Goal: Transaction & Acquisition: Purchase product/service

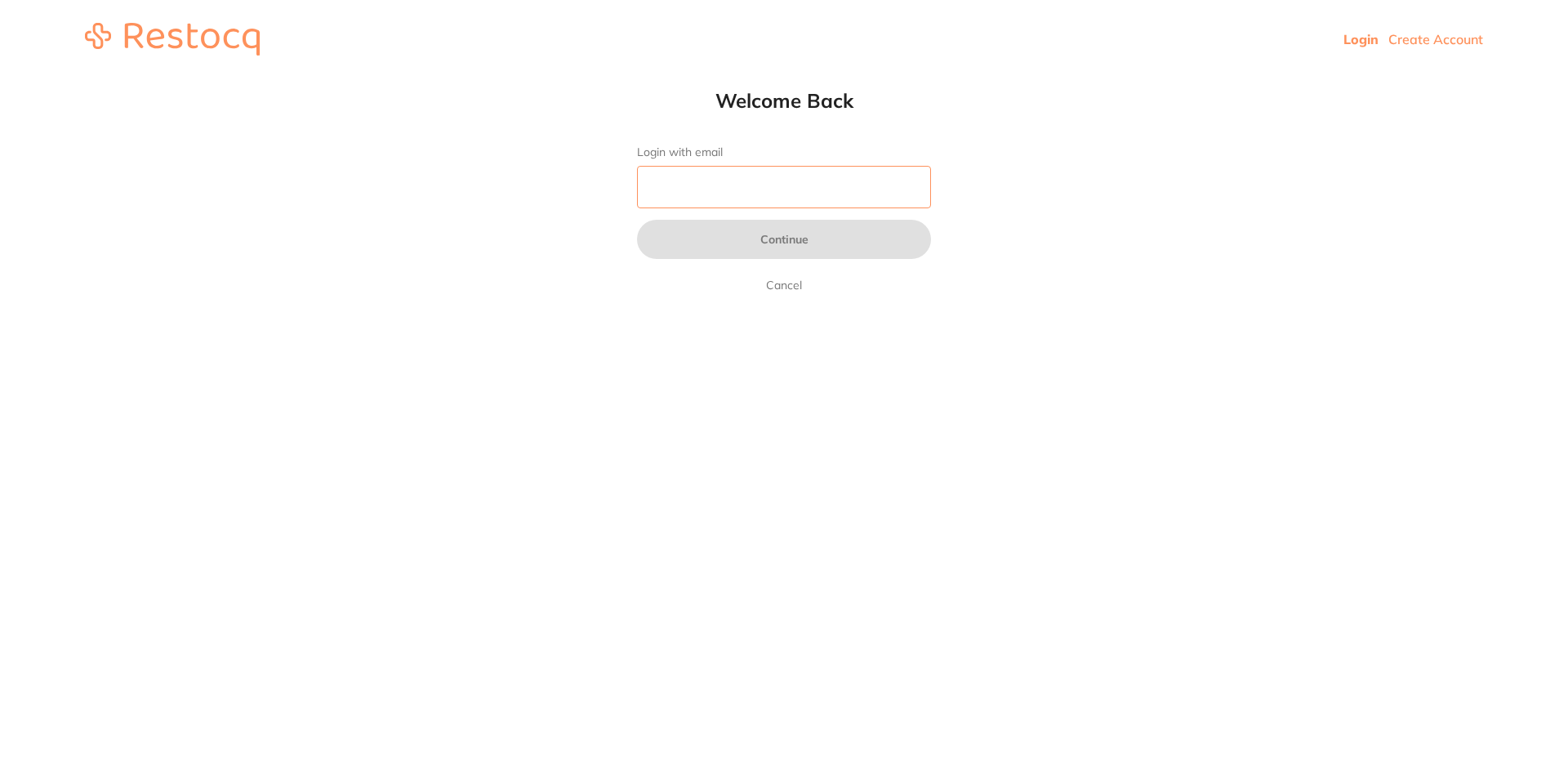
click at [674, 192] on input "Login with email" at bounding box center [784, 187] width 294 height 43
type input "[EMAIL_ADDRESS][DOMAIN_NAME]"
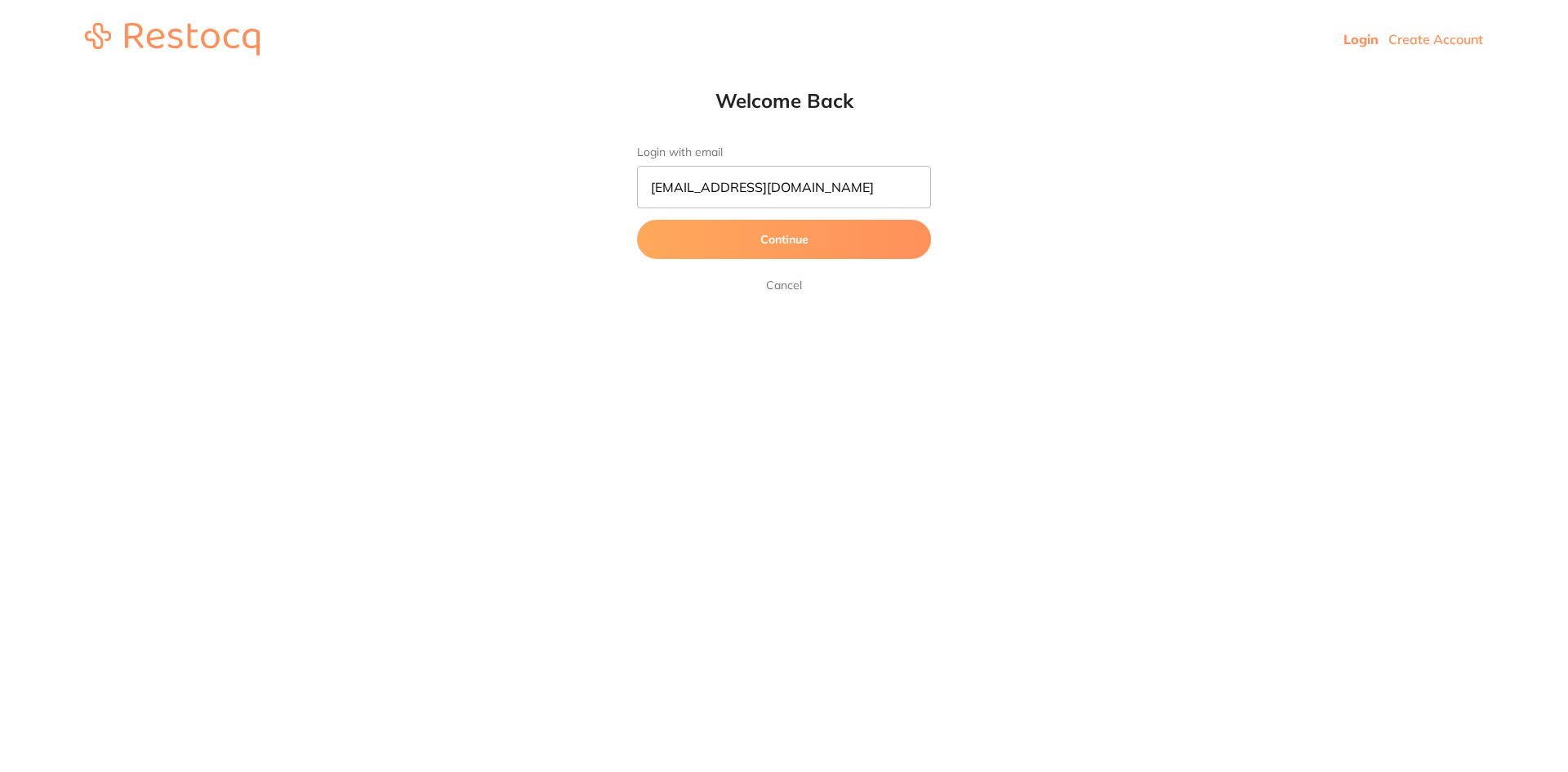
click at [786, 244] on button "Continue" at bounding box center [784, 239] width 294 height 39
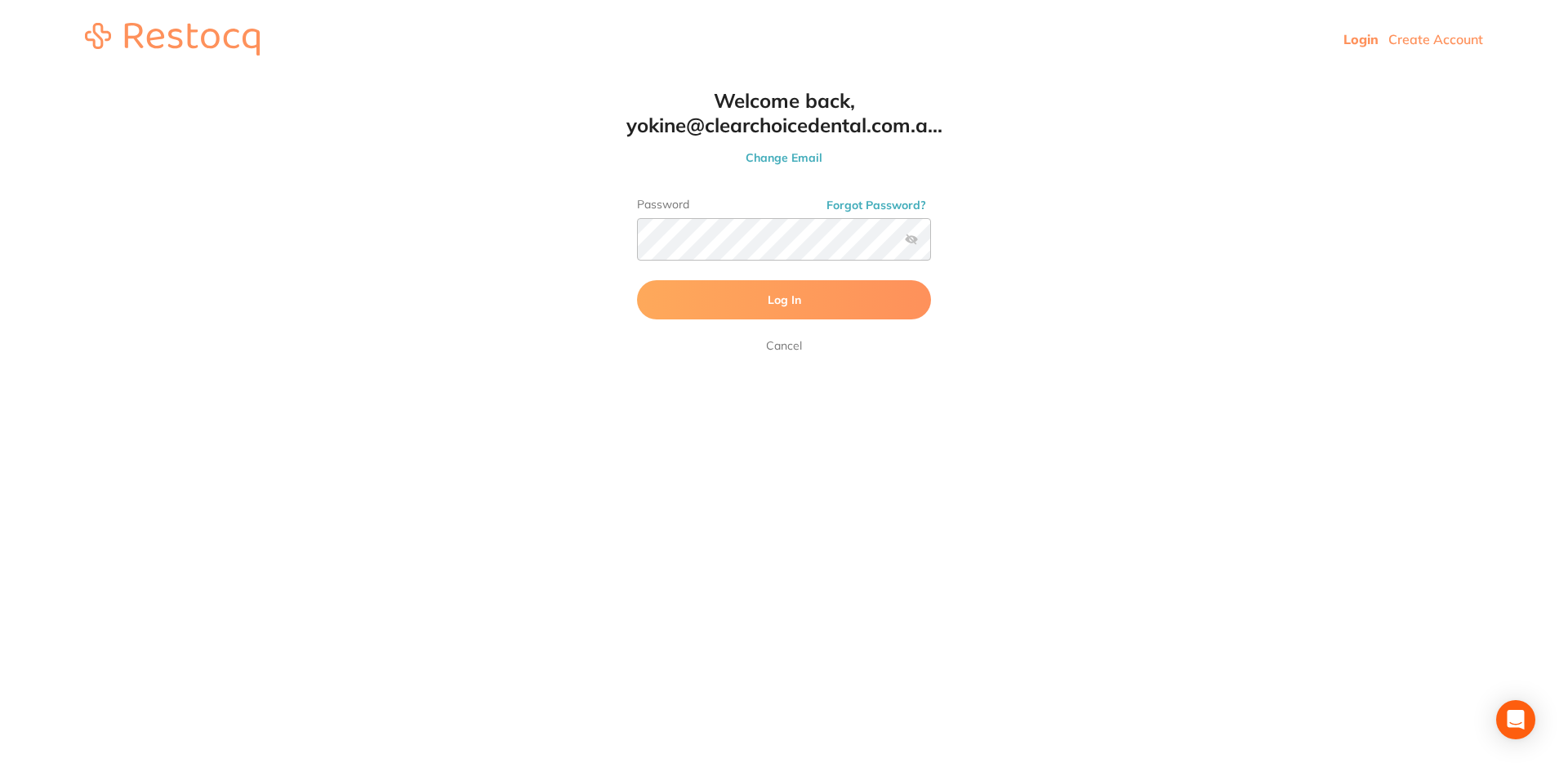
click at [794, 301] on span "Log In" at bounding box center [784, 300] width 34 height 15
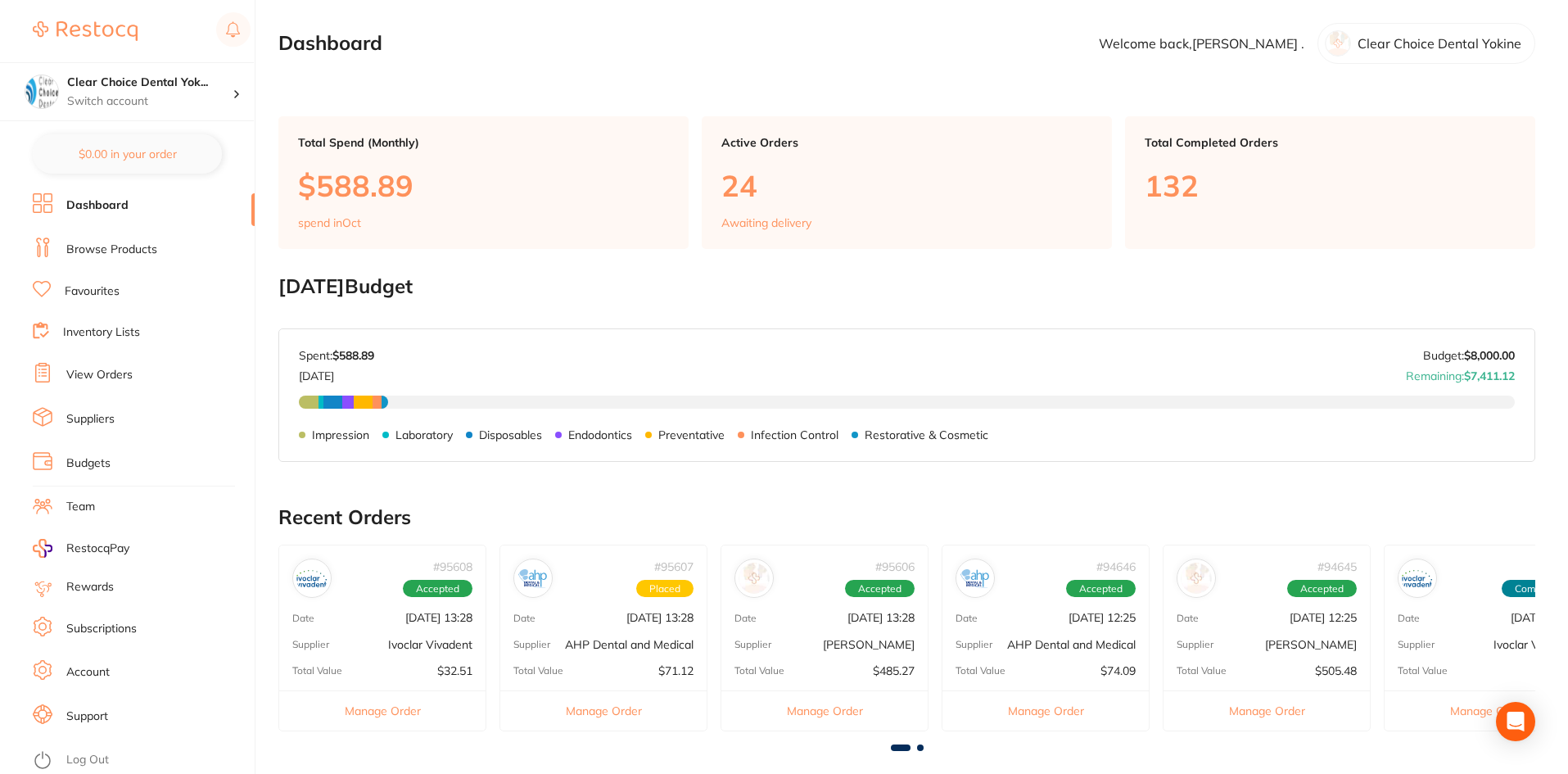
click at [109, 247] on link "Browse Products" at bounding box center [111, 250] width 91 height 16
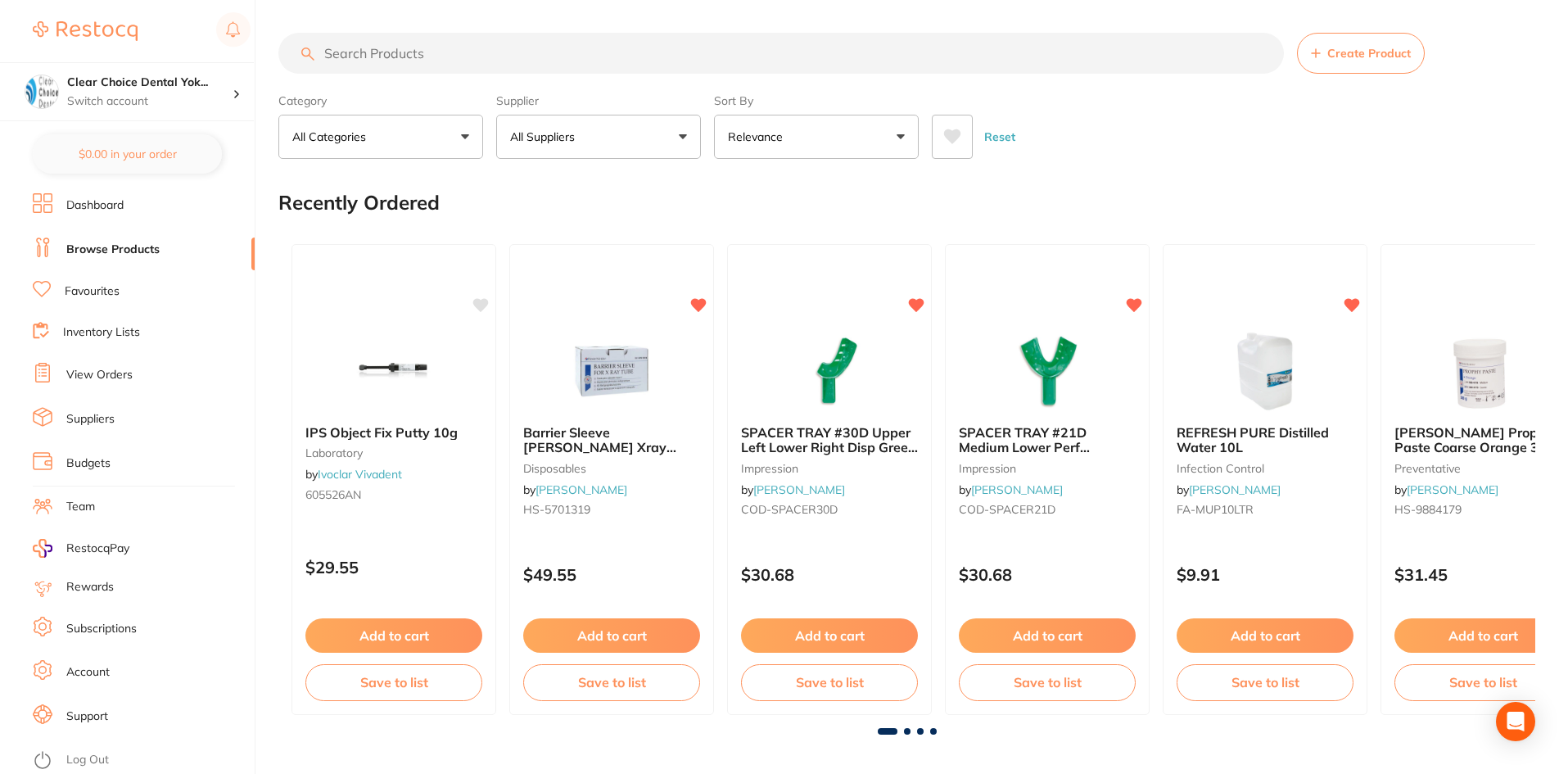
click at [358, 52] on input "search" at bounding box center [780, 54] width 1005 height 41
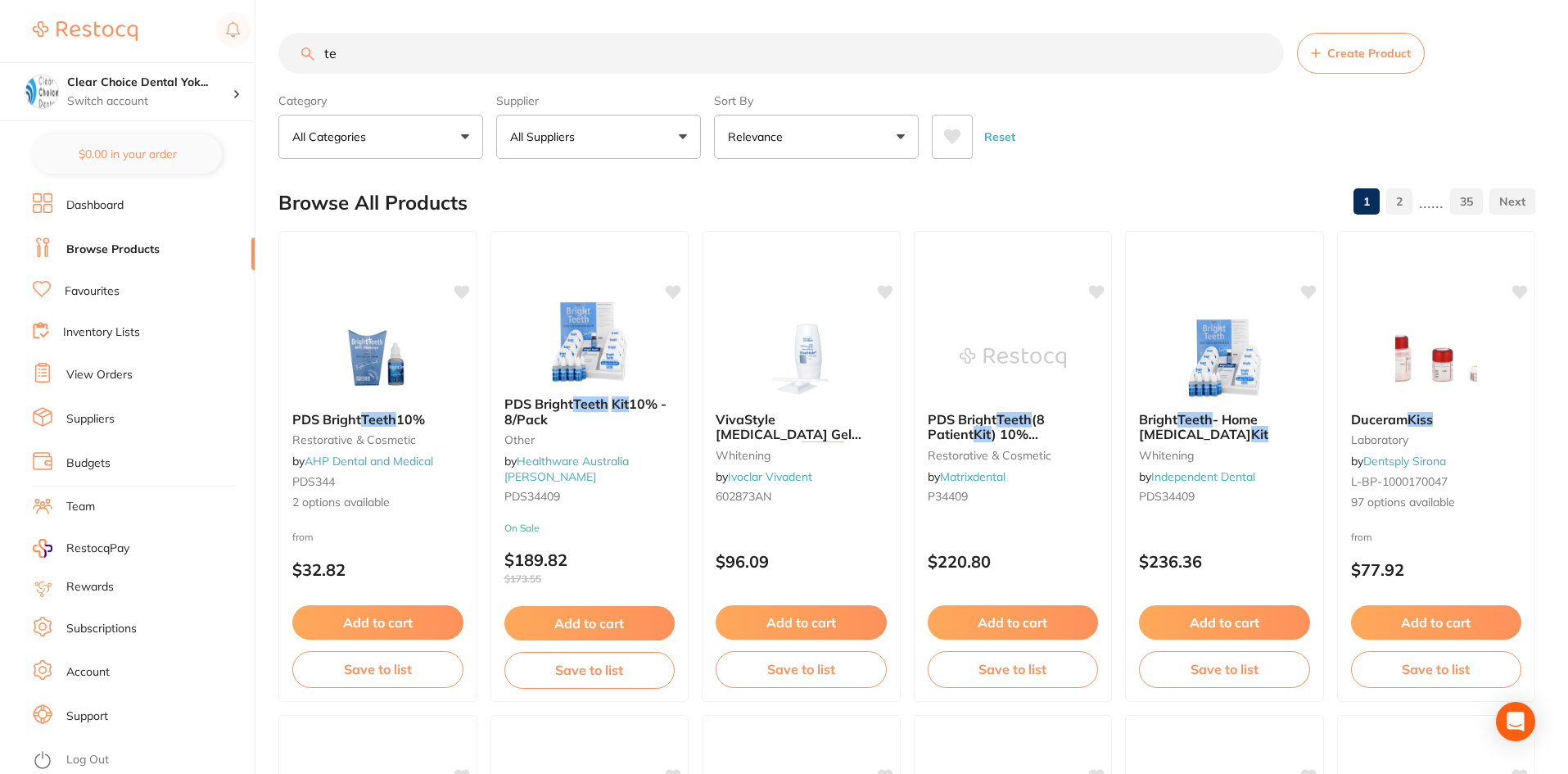
type input "t"
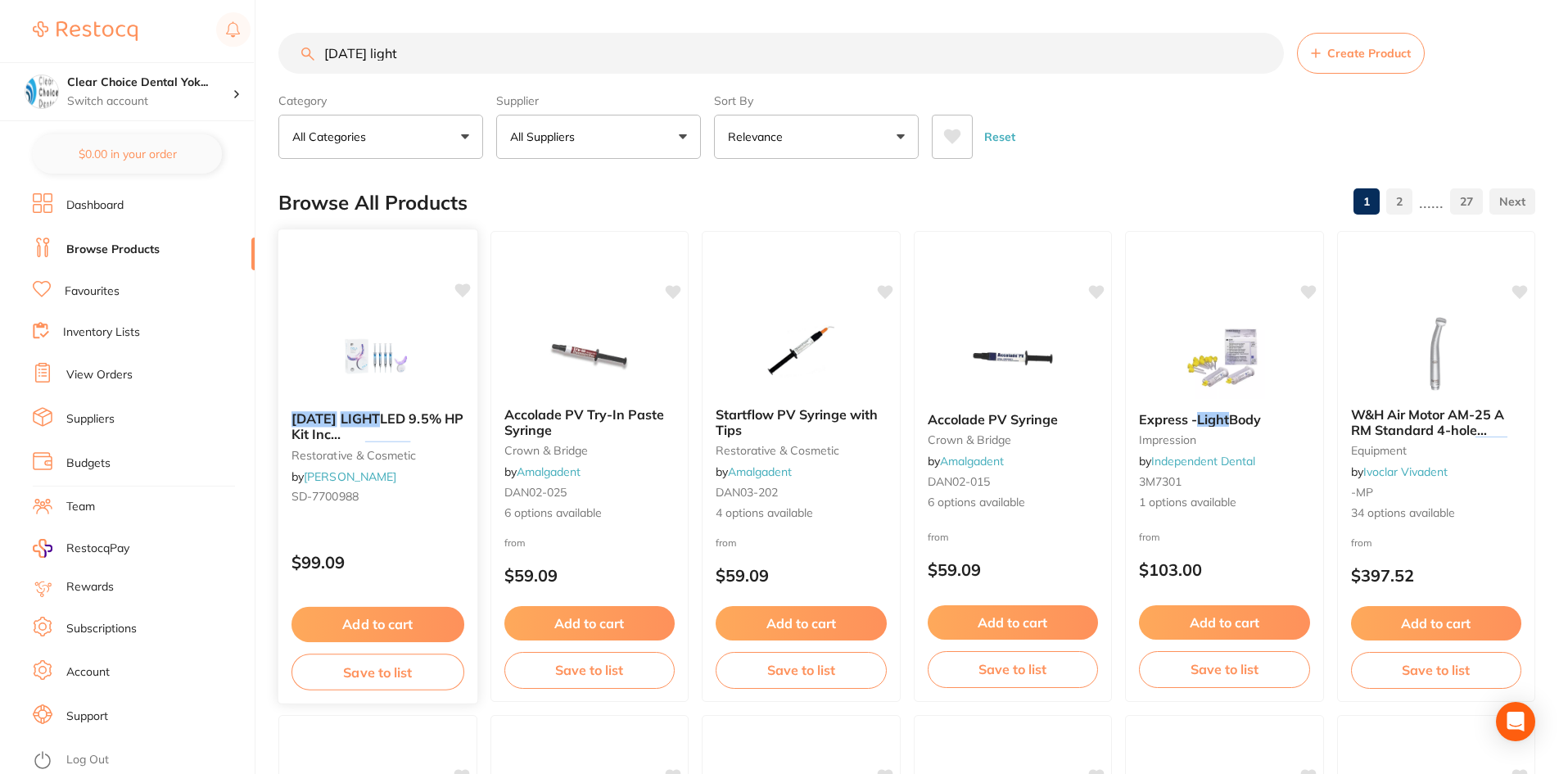
type input "[DATE] light"
click at [350, 396] on img at bounding box center [378, 356] width 107 height 83
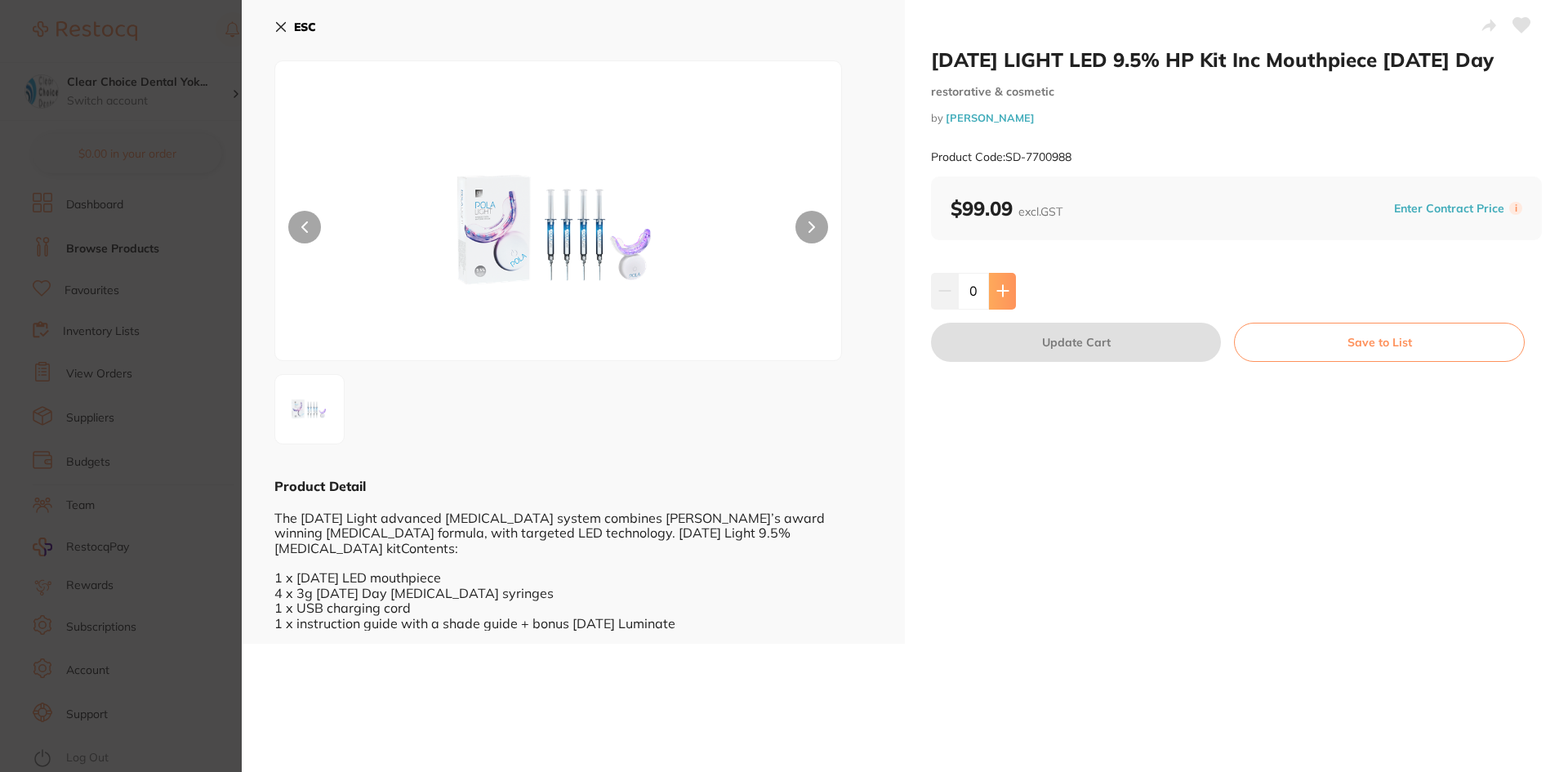
click at [1001, 288] on icon at bounding box center [1002, 291] width 11 height 11
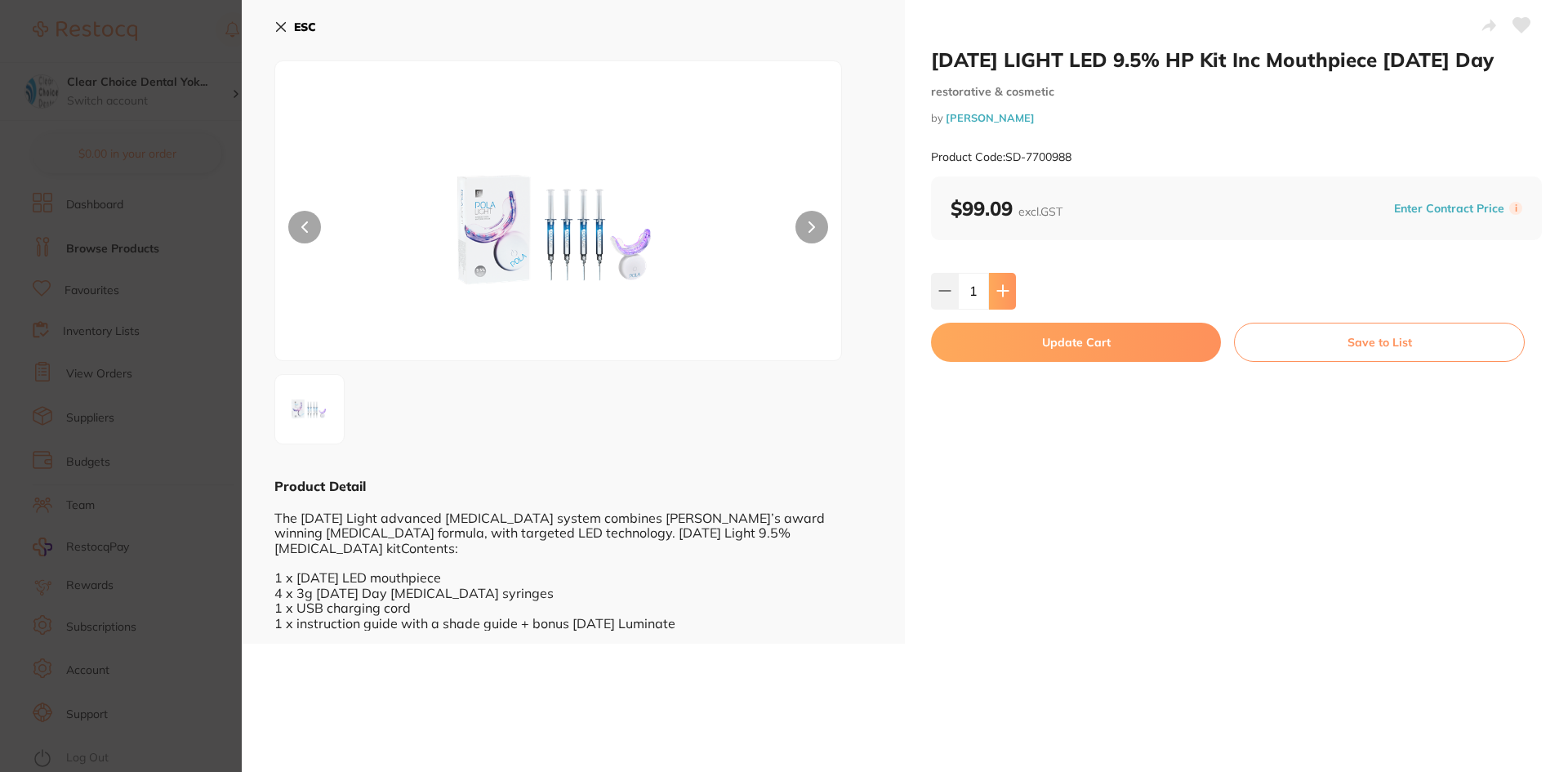
click at [1001, 288] on icon at bounding box center [1002, 291] width 11 height 11
type input "4"
click at [1074, 345] on button "Update Cart" at bounding box center [1076, 342] width 290 height 39
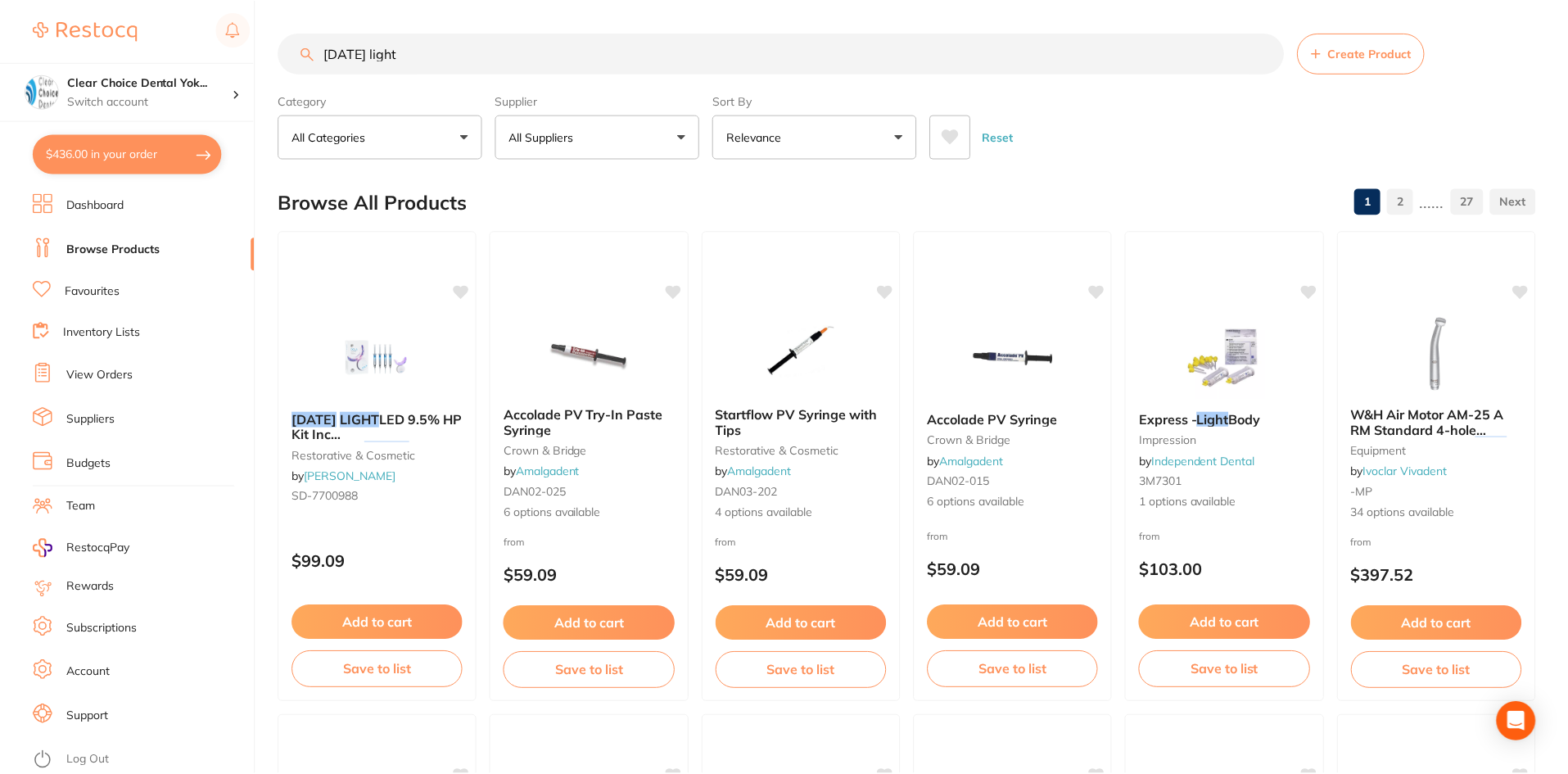
scroll to position [5, 0]
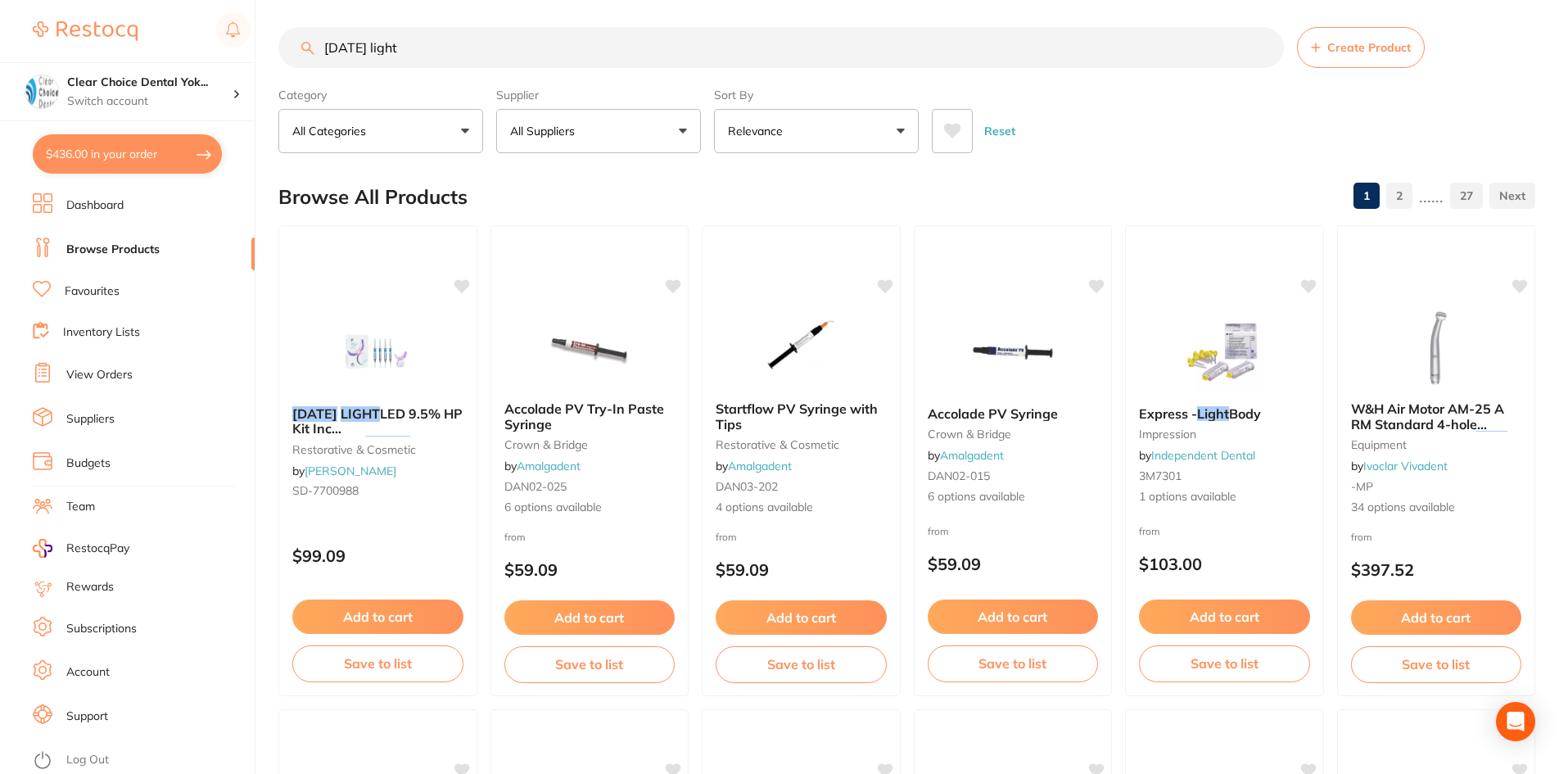
click at [202, 156] on button "$436.00 in your order" at bounding box center [128, 154] width 189 height 39
checkbox input "true"
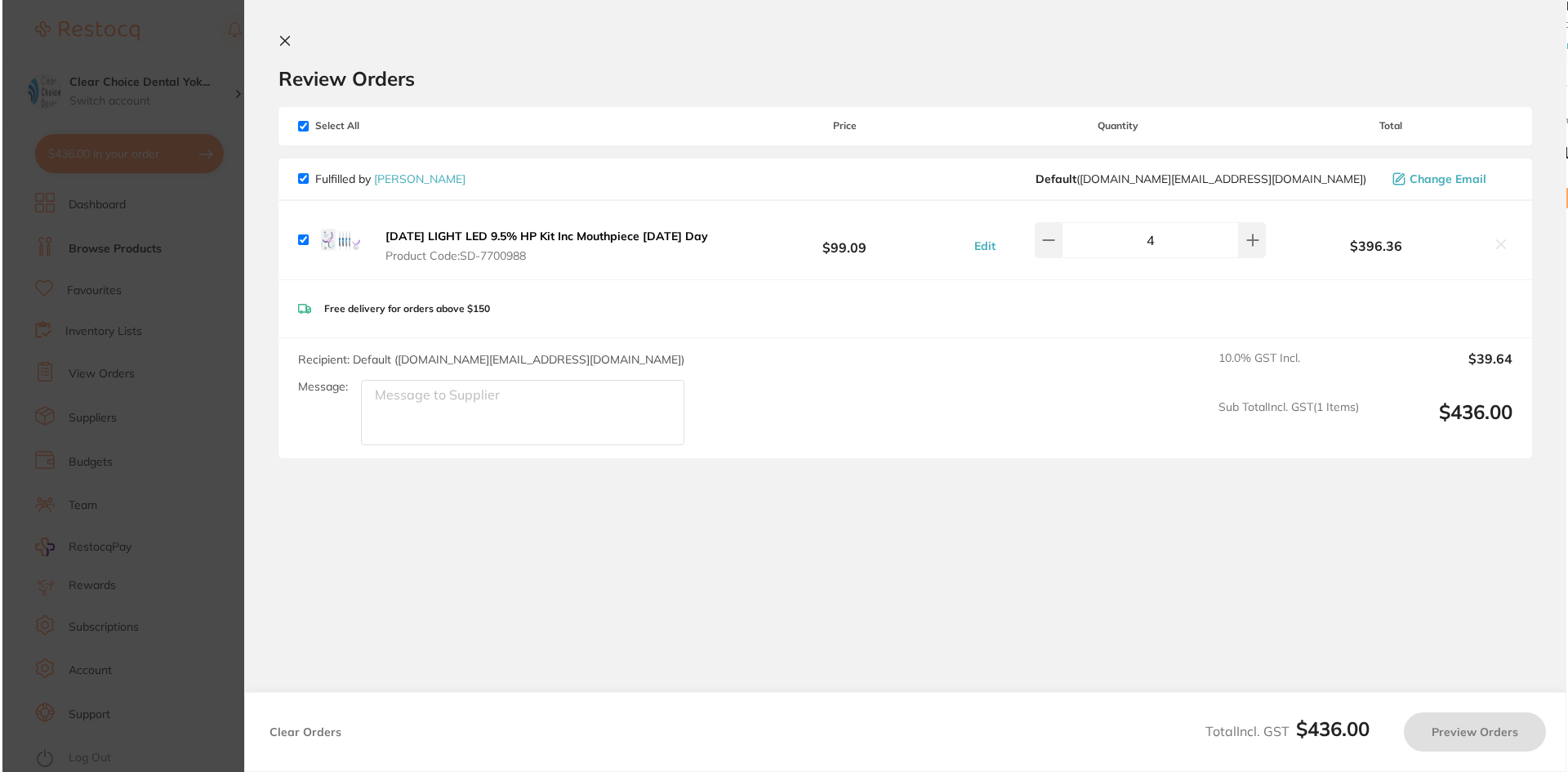
scroll to position [0, 0]
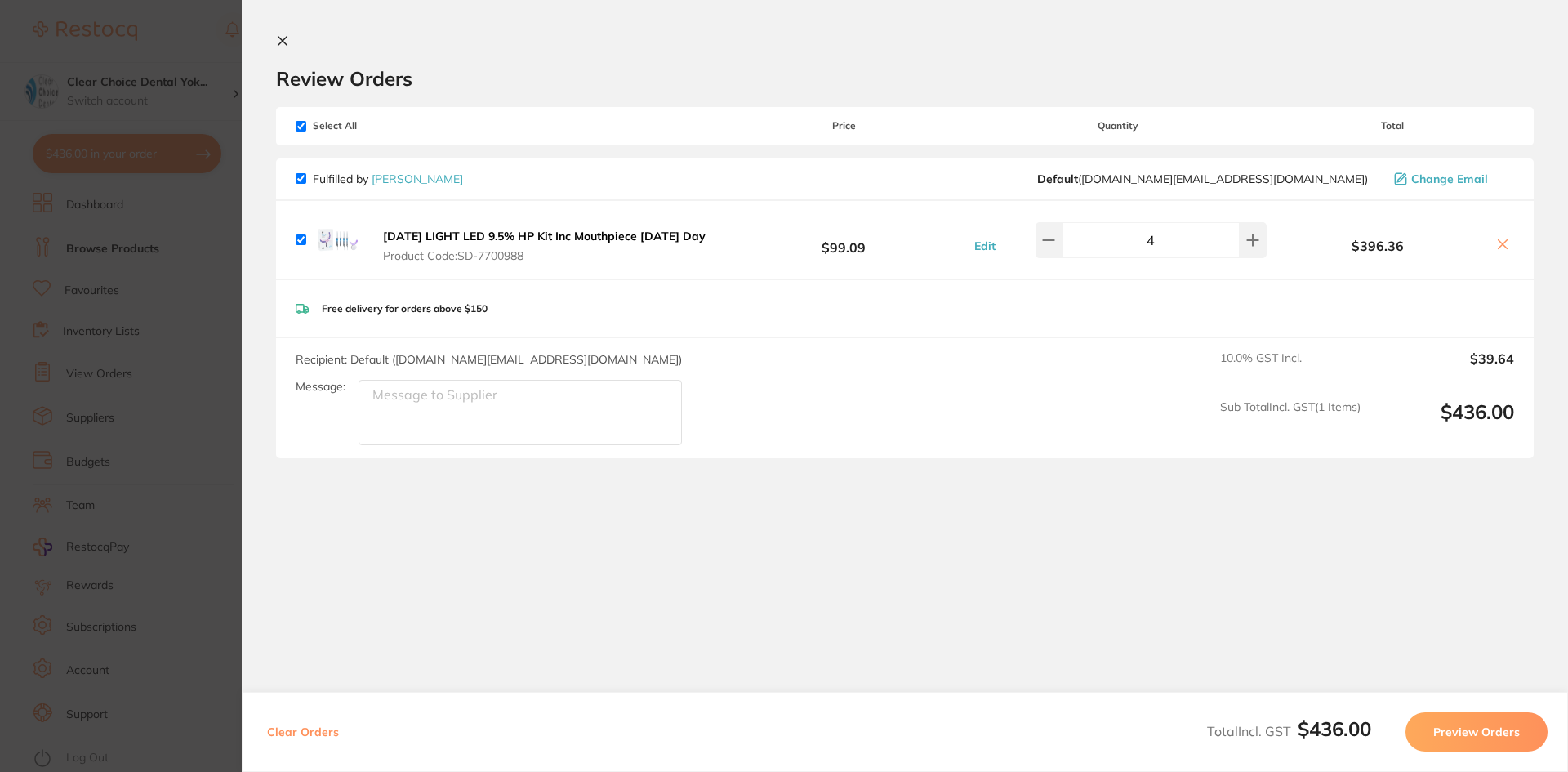
click at [1500, 725] on button "Preview Orders" at bounding box center [1476, 732] width 142 height 39
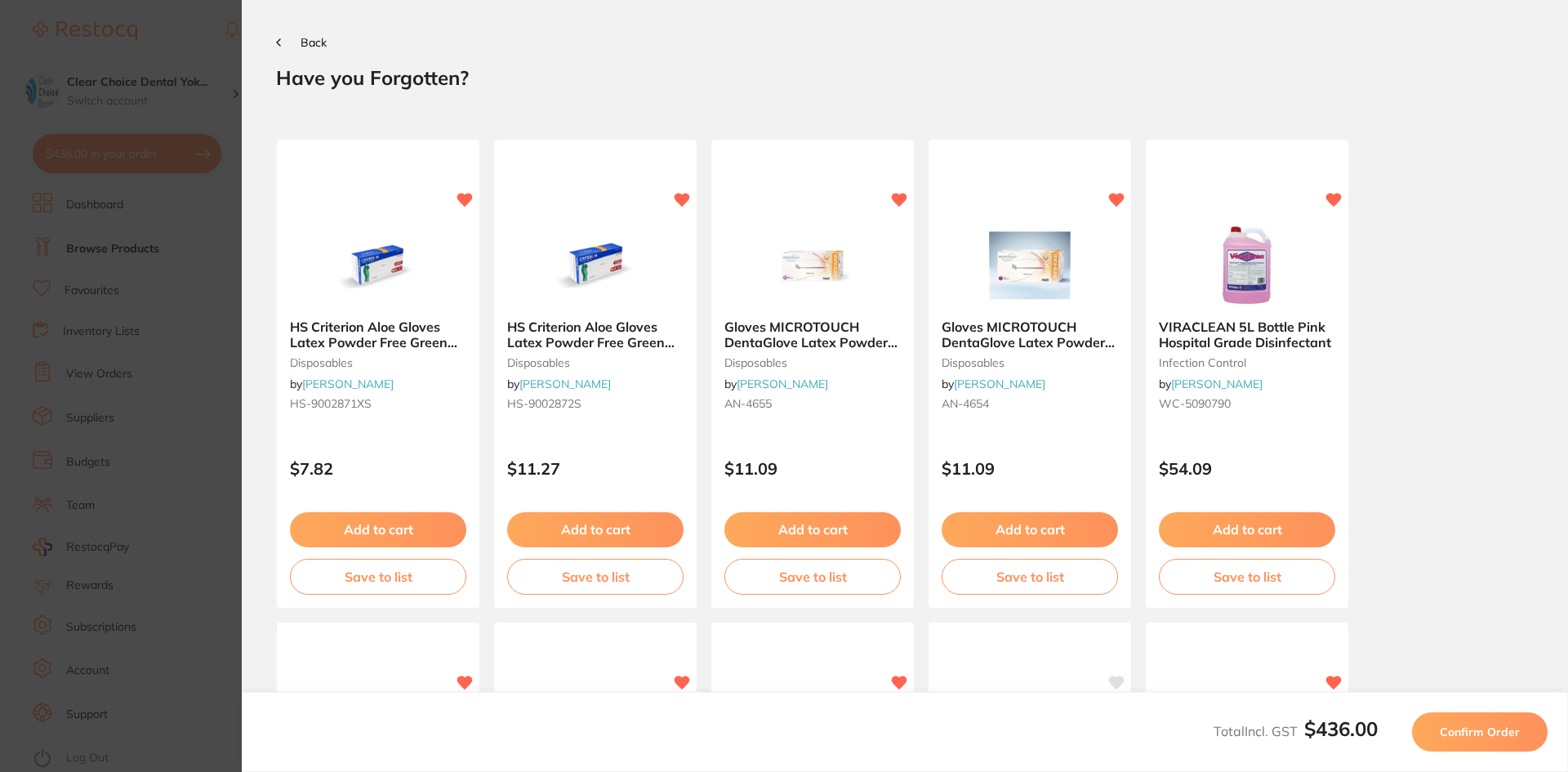
click at [1487, 731] on span "Confirm Order" at bounding box center [1480, 731] width 80 height 15
